Goal: Information Seeking & Learning: Understand process/instructions

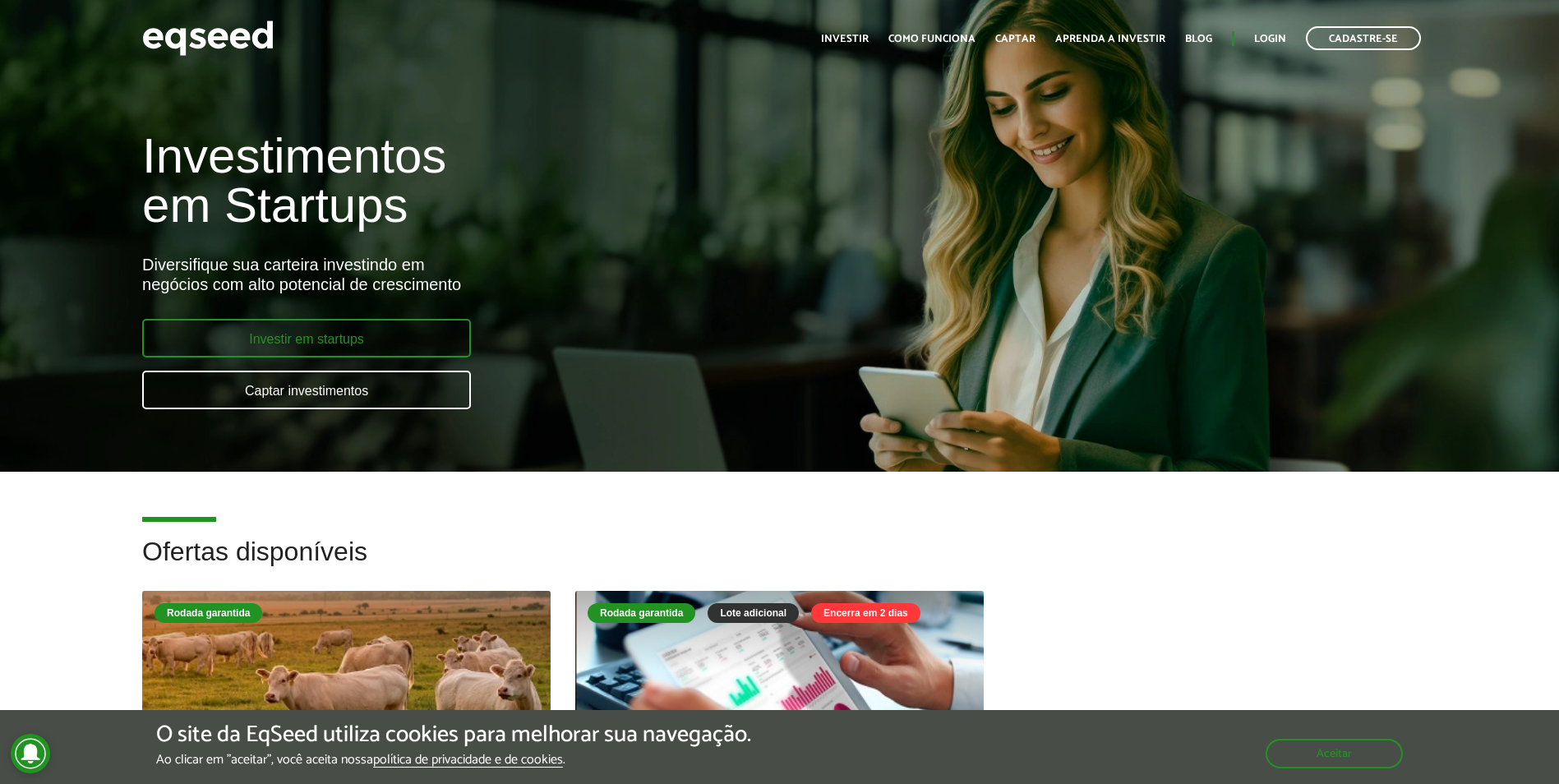
click at [347, 333] on link "Investir em startups" at bounding box center [306, 338] width 328 height 39
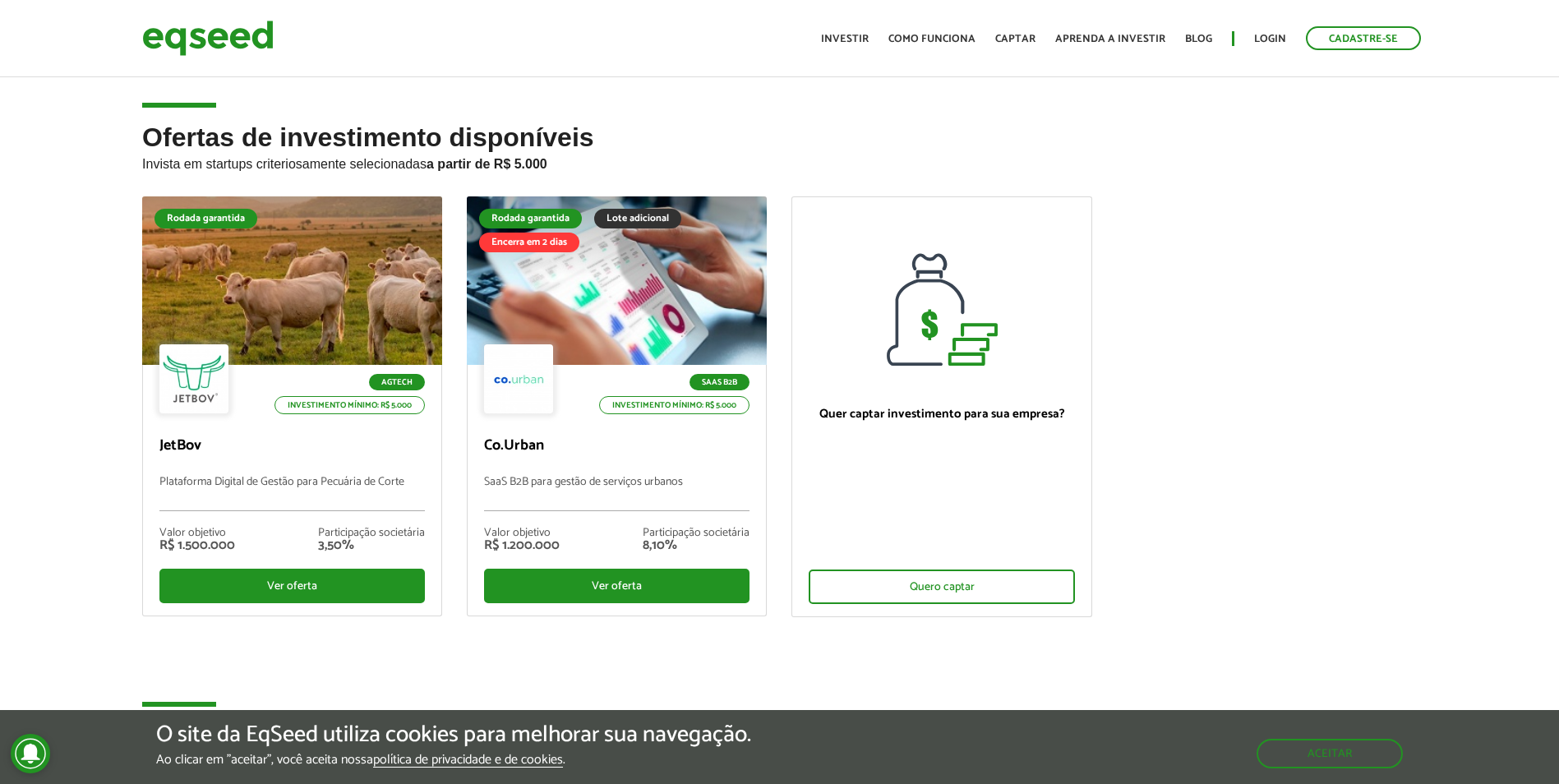
drag, startPoint x: 355, startPoint y: 516, endPoint x: 90, endPoint y: 561, distance: 268.8
click at [90, 561] on div "Ofertas de investimento disponíveis Invista em startups criteriosamente selecio…" at bounding box center [779, 422] width 1559 height 599
click at [194, 39] on img at bounding box center [207, 38] width 132 height 44
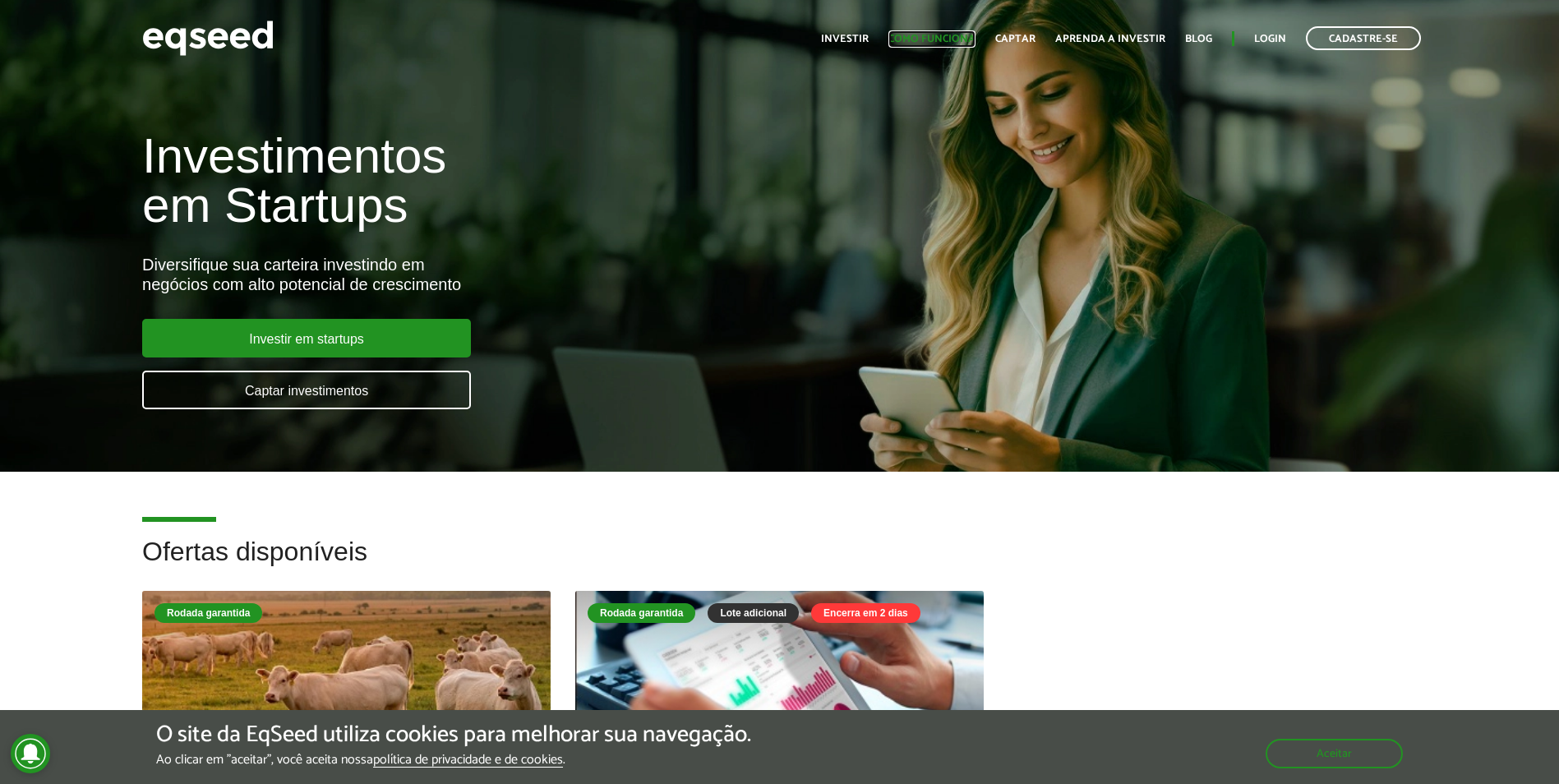
click at [904, 37] on link "Como funciona" at bounding box center [931, 39] width 87 height 10
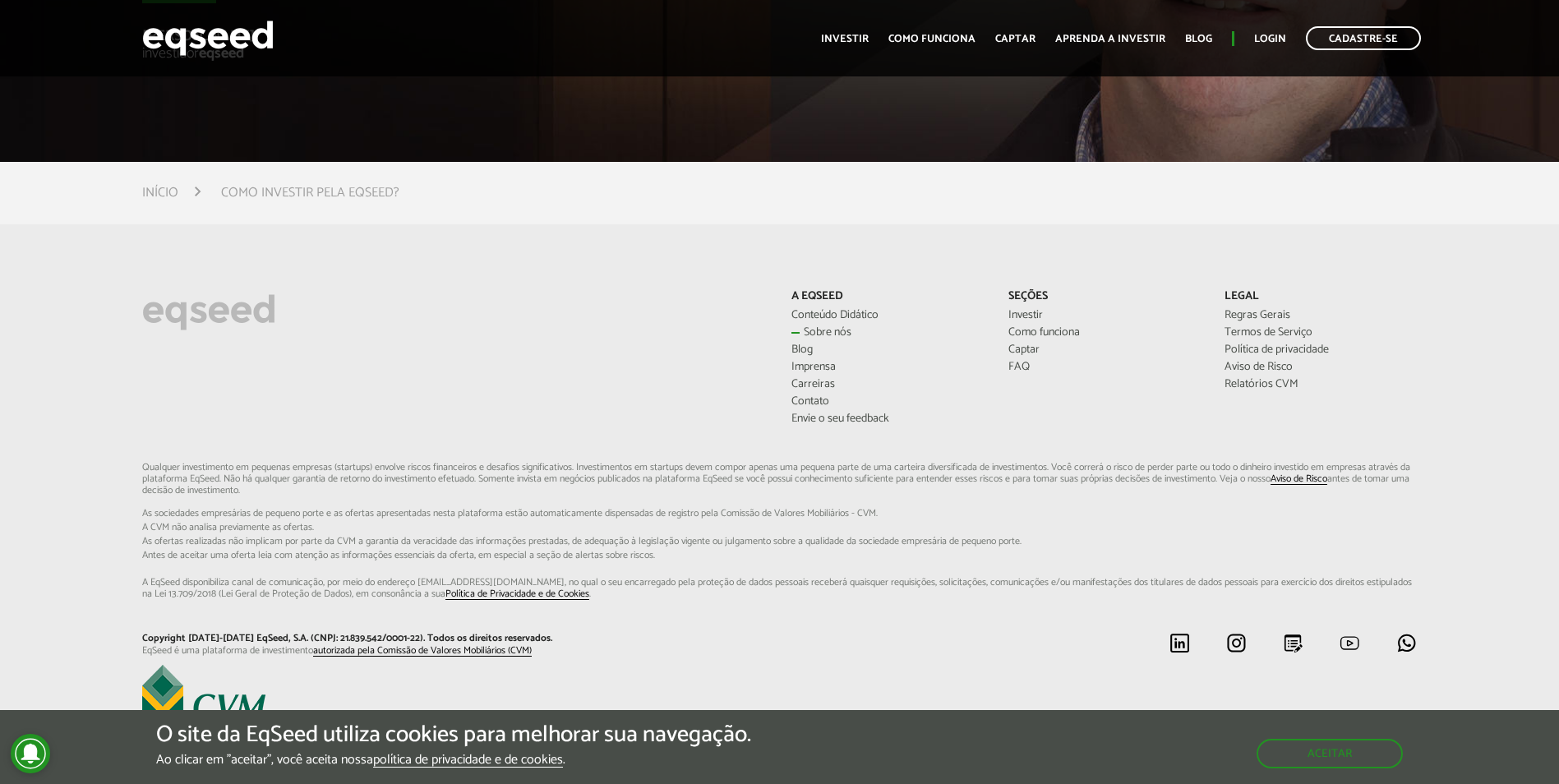
scroll to position [4472, 0]
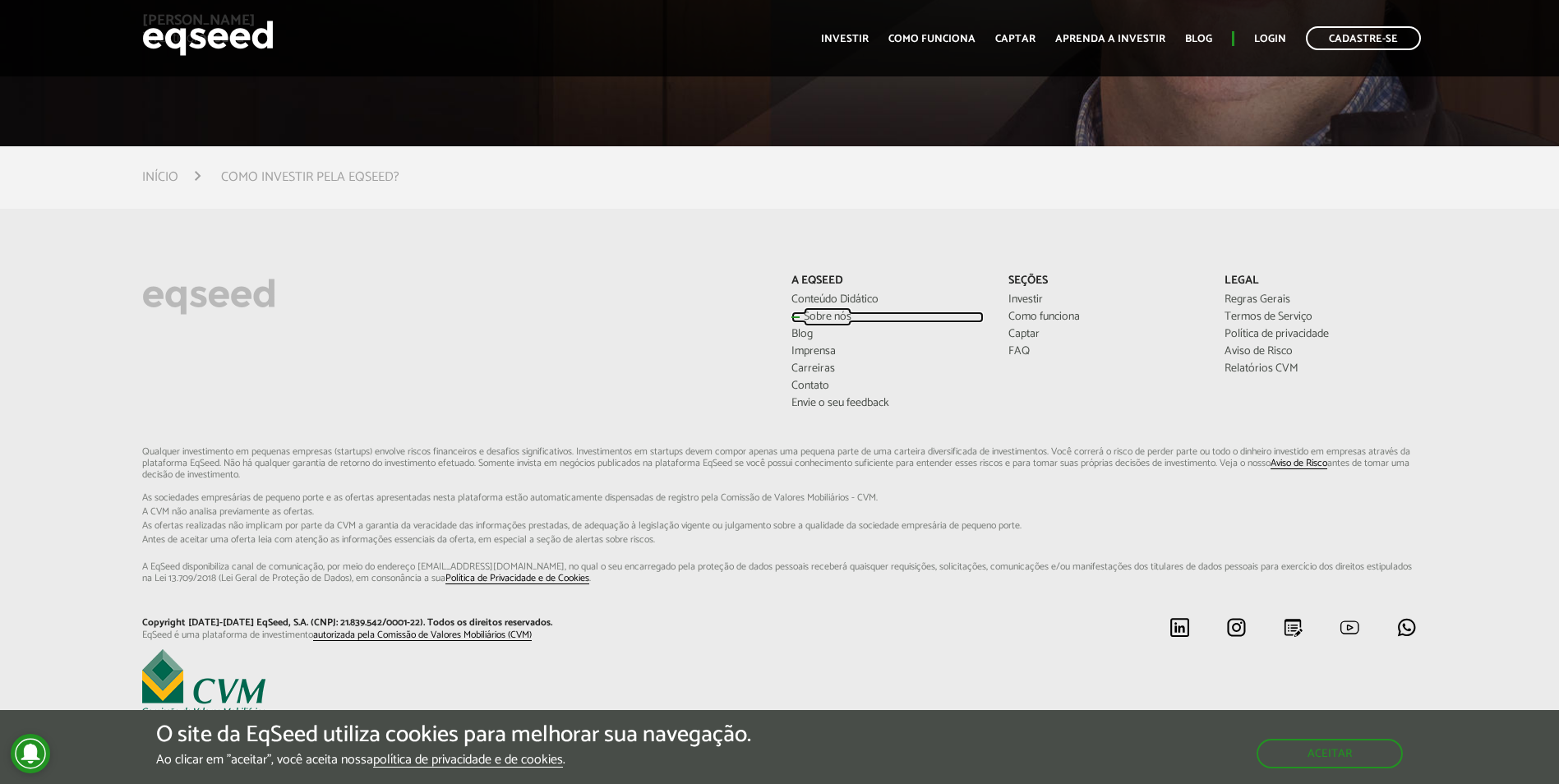
click at [836, 311] on link "Sobre nós" at bounding box center [887, 316] width 192 height 11
